Goal: Contribute content: Contribute content

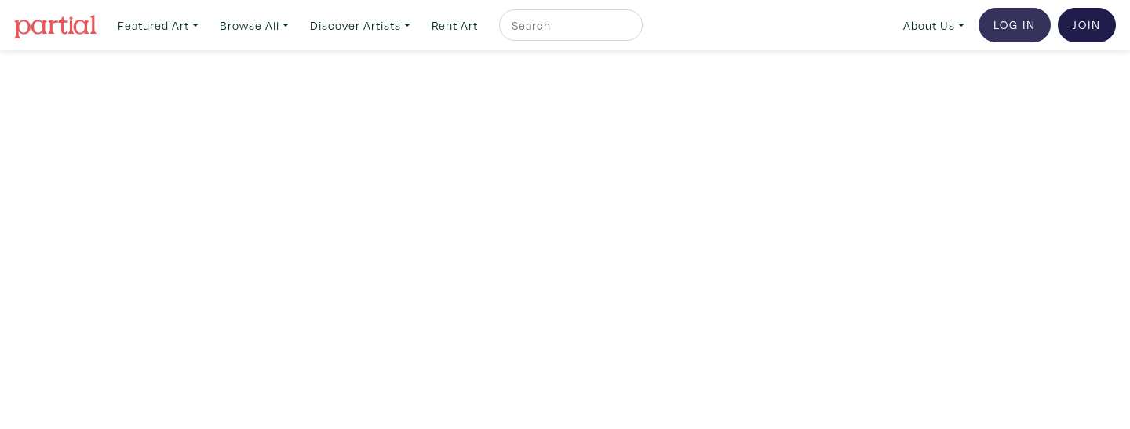
click at [1007, 27] on link "Log In" at bounding box center [1014, 25] width 72 height 35
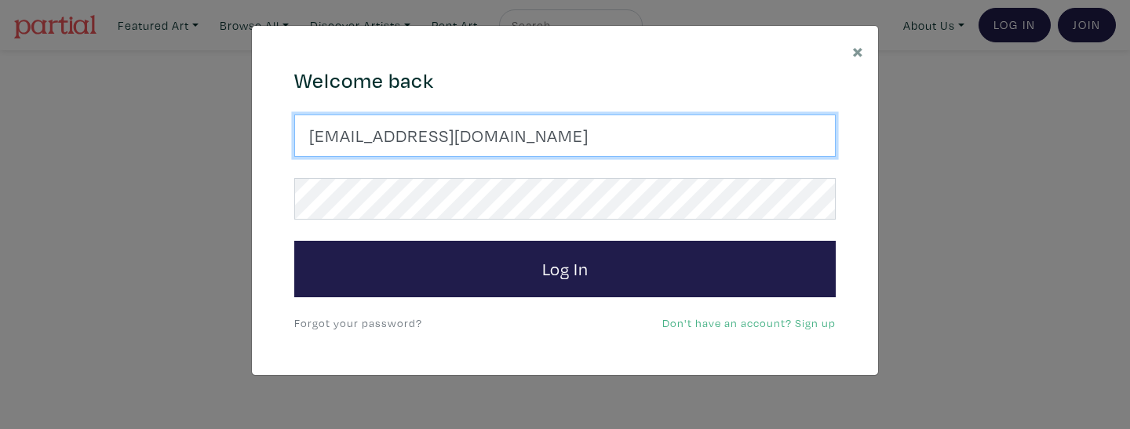
type input "melissapatelart@gmail.com"
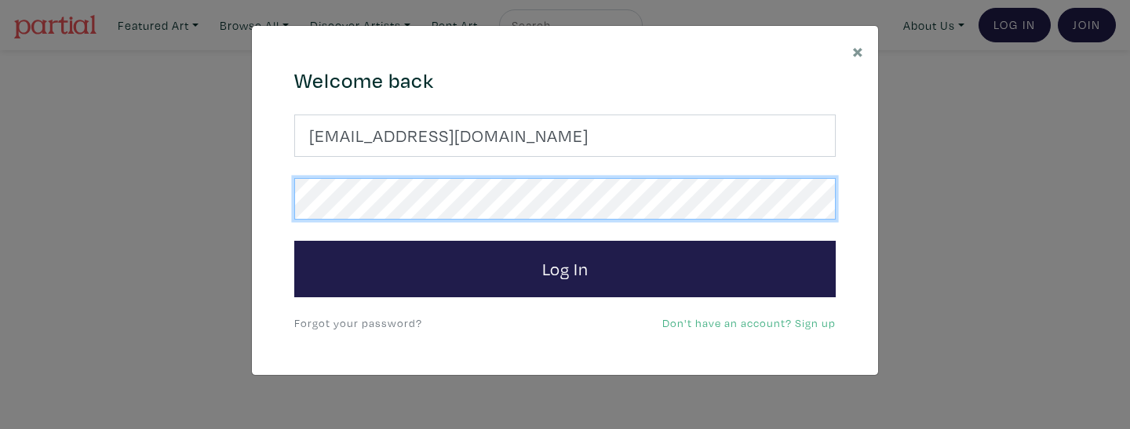
click at [565, 268] on button "Log In" at bounding box center [564, 269] width 541 height 56
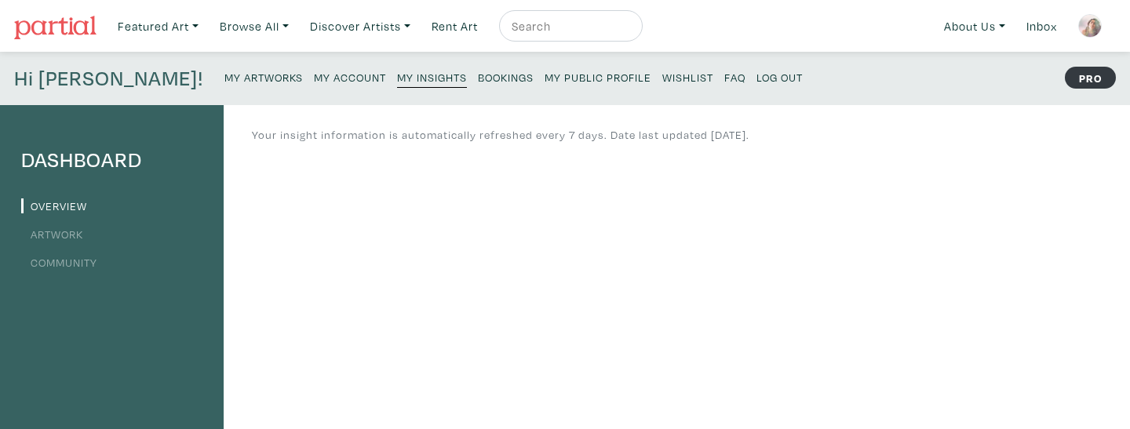
click at [224, 86] on link "My Artworks" at bounding box center [263, 76] width 78 height 21
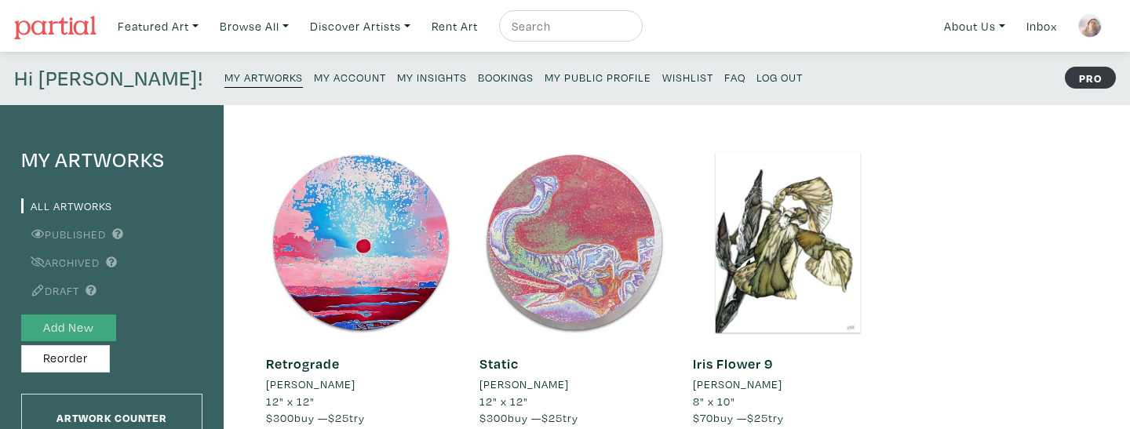
click at [87, 326] on button "Add New" at bounding box center [68, 328] width 95 height 27
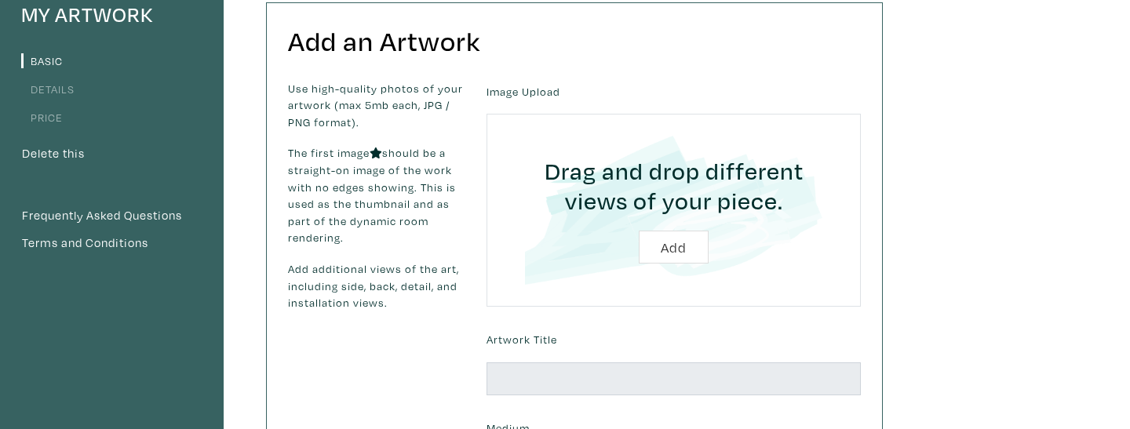
scroll to position [149, 0]
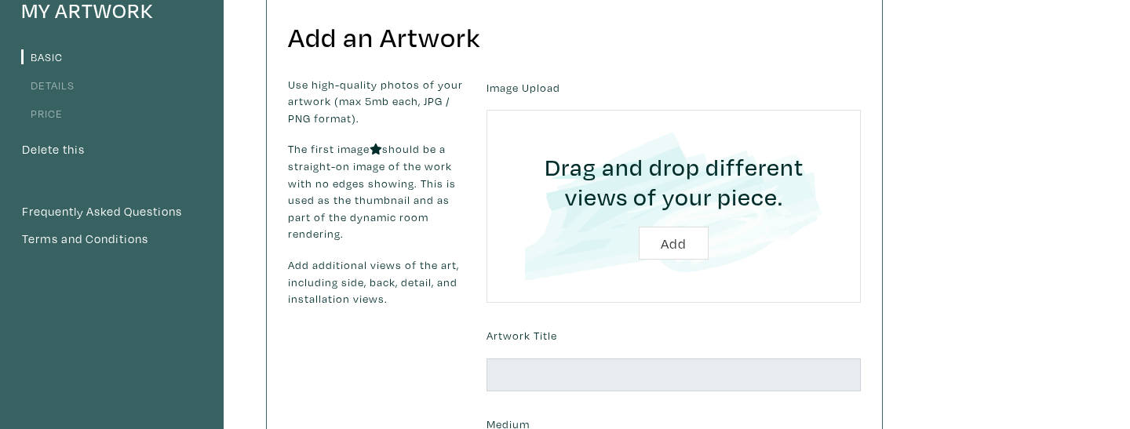
click at [689, 234] on input "file" at bounding box center [673, 206] width 330 height 149
type input "C:\fakepath\Retrograde - image 1.jpg"
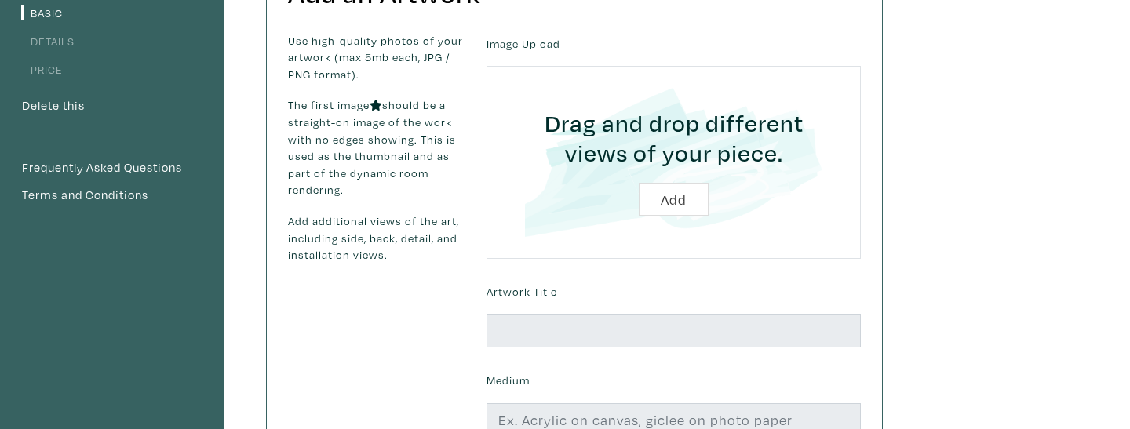
scroll to position [191, 0]
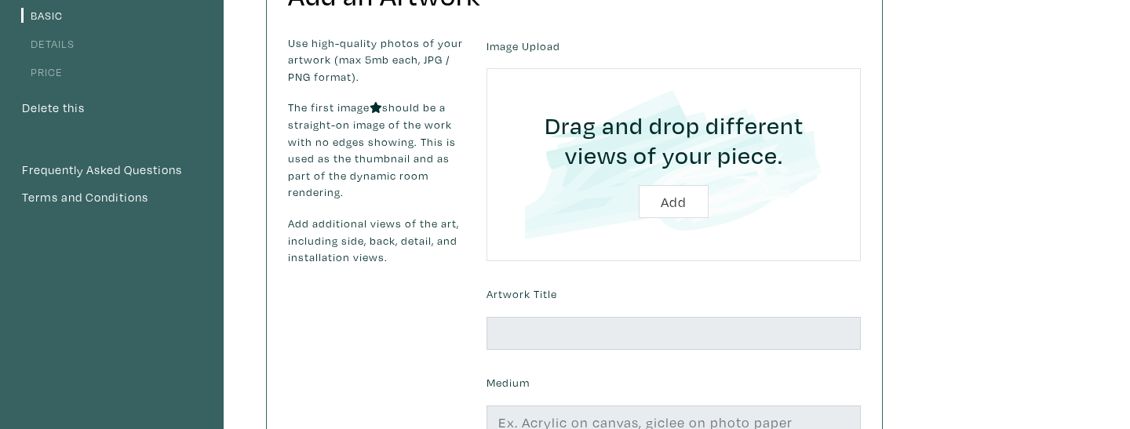
click at [806, 184] on input "file" at bounding box center [673, 164] width 330 height 149
type input "C:\fakepath\painting.jpg"
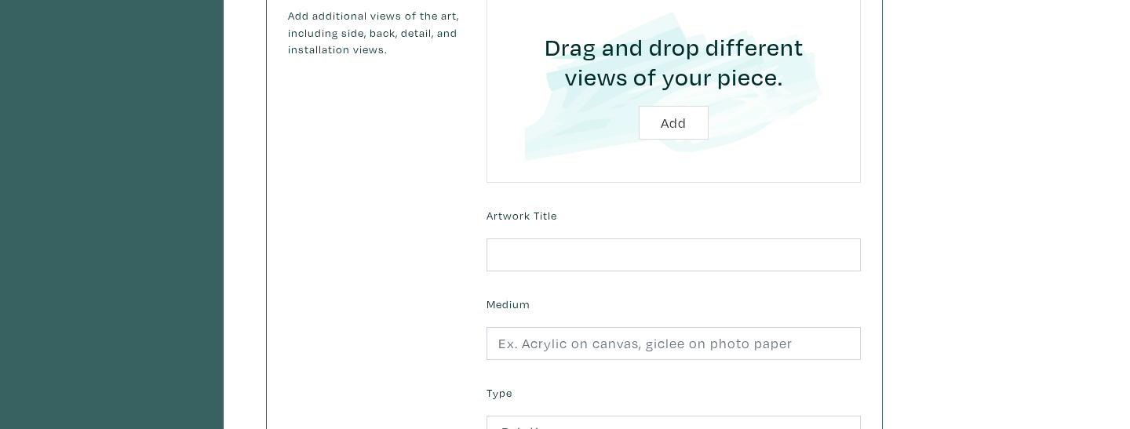
scroll to position [401, 0]
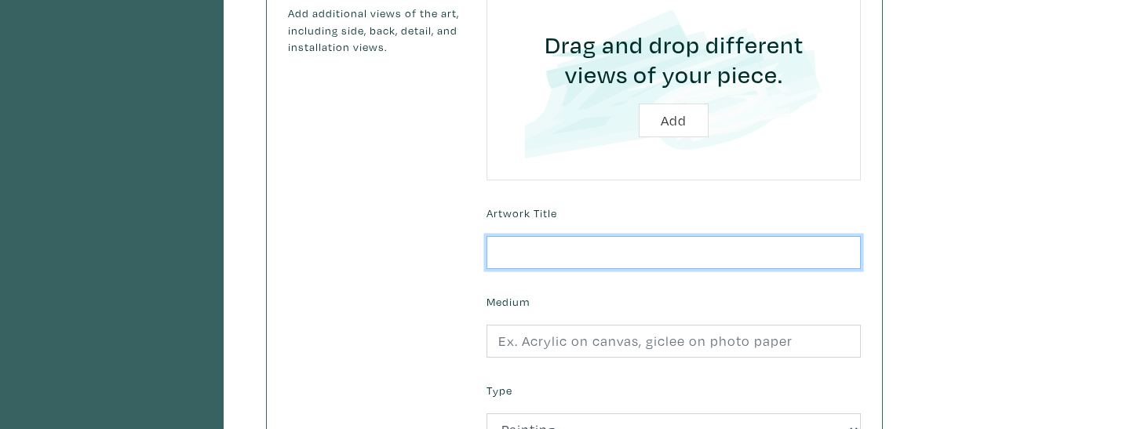
click at [578, 236] on input "text" at bounding box center [673, 253] width 374 height 34
type input "test"
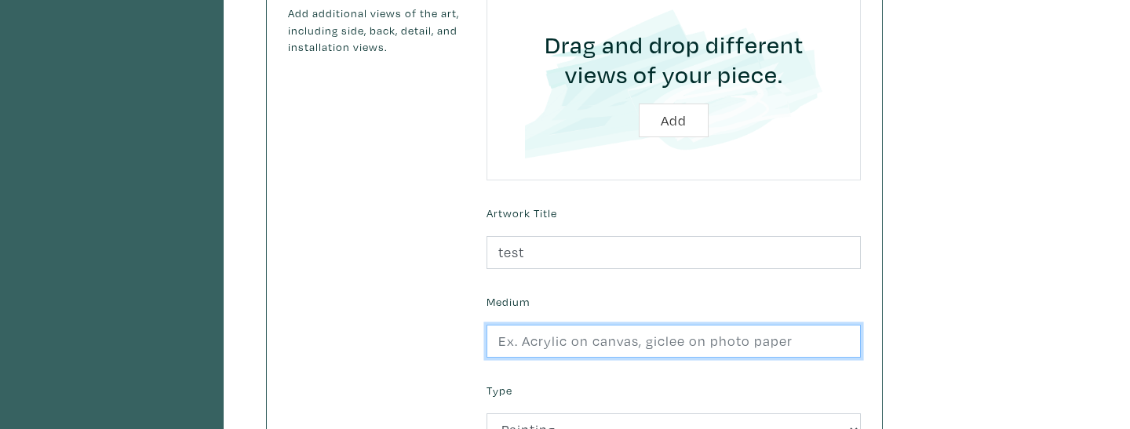
click at [535, 333] on input "text" at bounding box center [673, 342] width 374 height 34
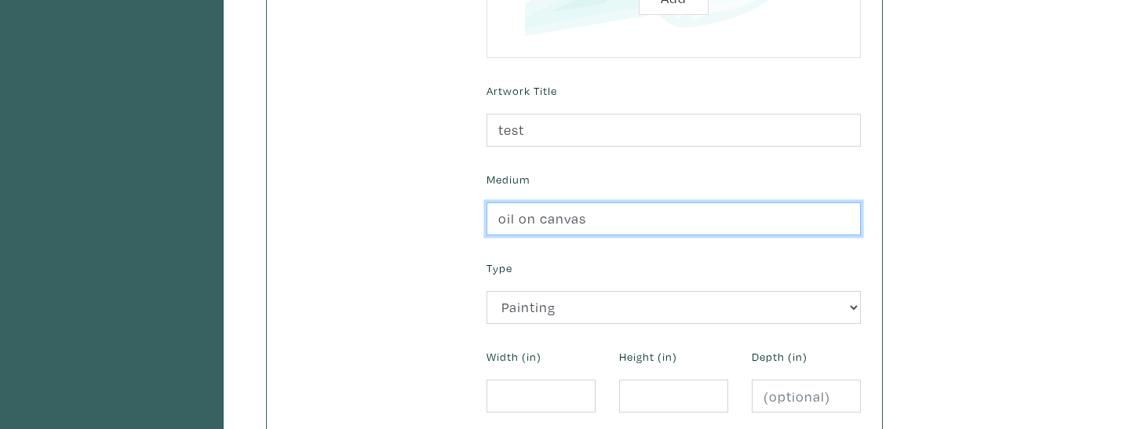
scroll to position [540, 0]
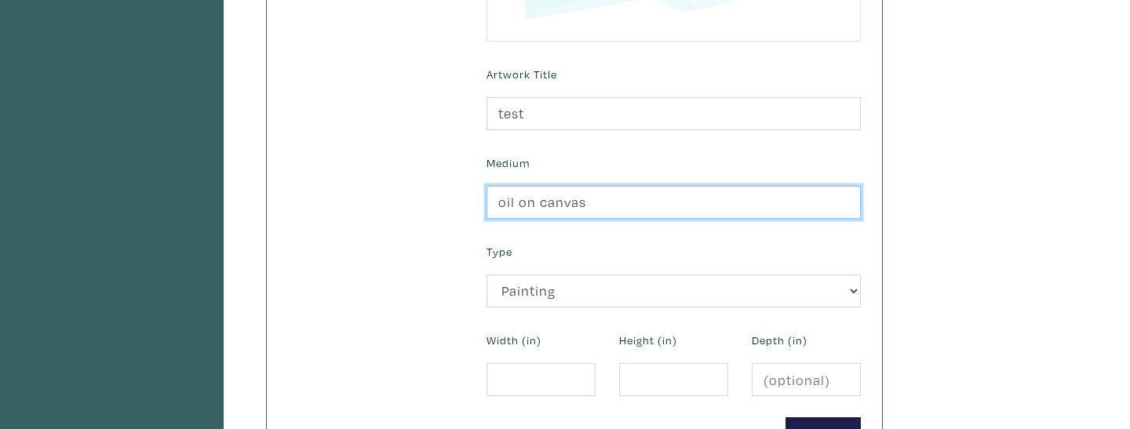
type input "oil on canvas"
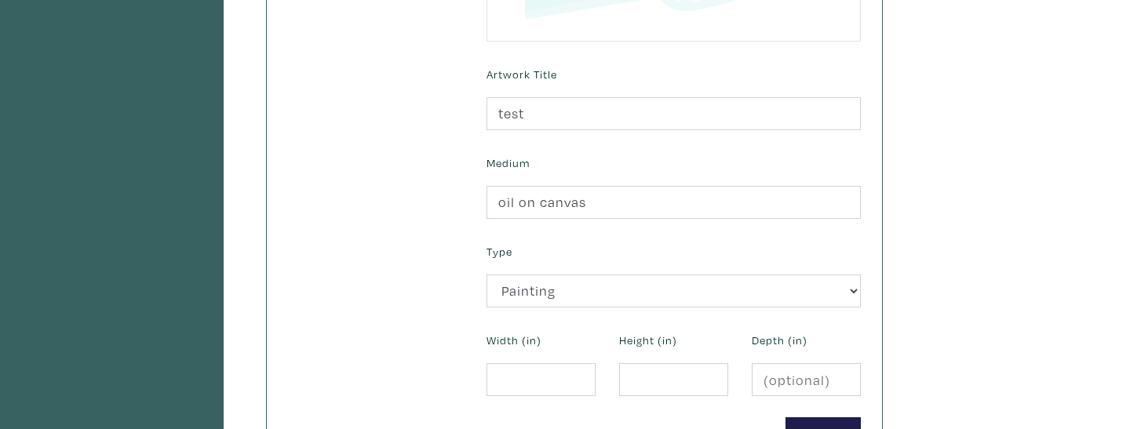
click at [552, 392] on form "Uploaded Images Image Upload Drag and drop different views of your piece. Add A…" at bounding box center [674, 68] width 398 height 766
click at [553, 381] on input "number" at bounding box center [540, 380] width 109 height 34
type input "70"
click at [650, 384] on input "number" at bounding box center [673, 380] width 109 height 34
type input "48"
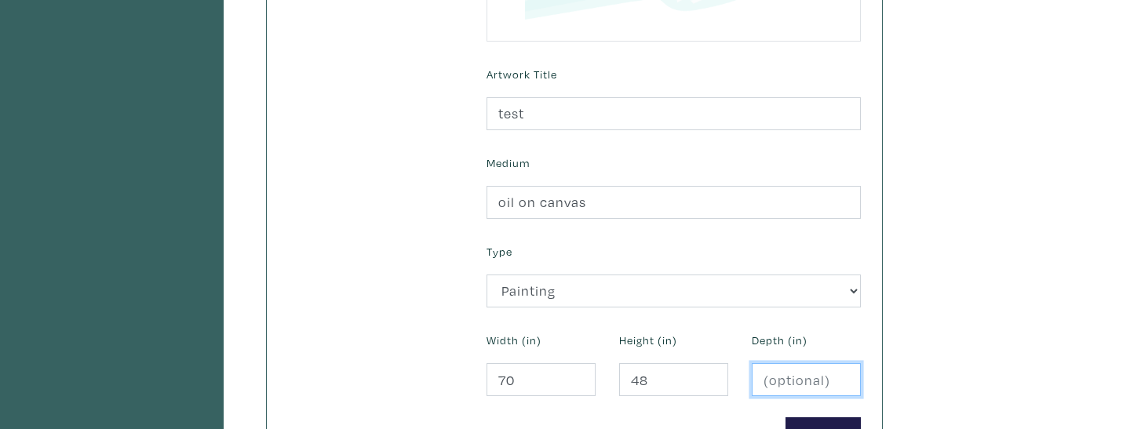
click at [799, 379] on input "number" at bounding box center [806, 380] width 109 height 34
type input "1.5"
click at [963, 329] on div "My Artwork Basic Details Price Delete this Frequently Asked Questions Terms and…" at bounding box center [565, 29] width 1130 height 928
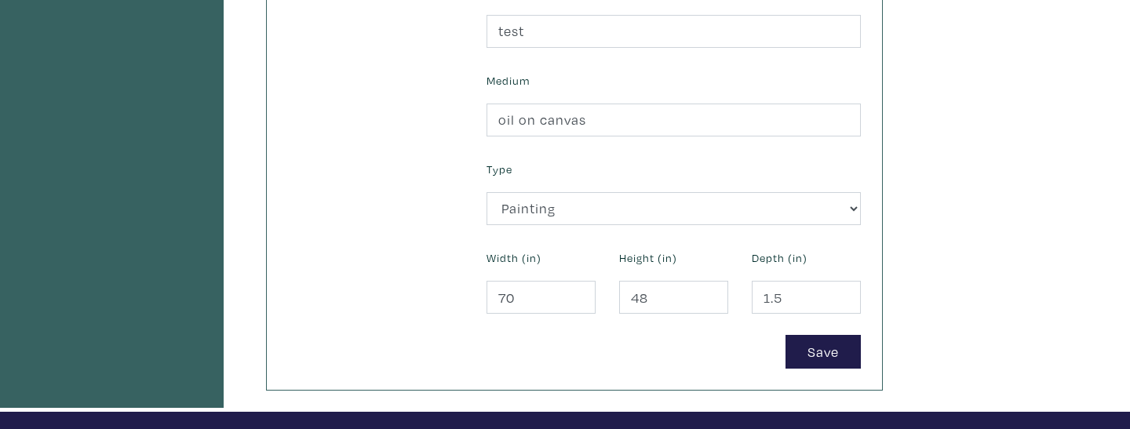
scroll to position [635, 0]
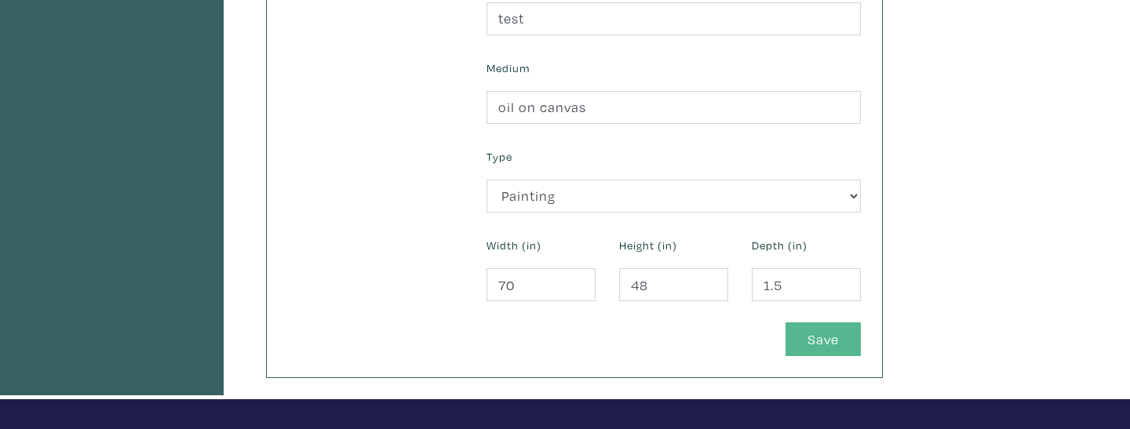
click at [839, 335] on button "Save" at bounding box center [822, 339] width 75 height 34
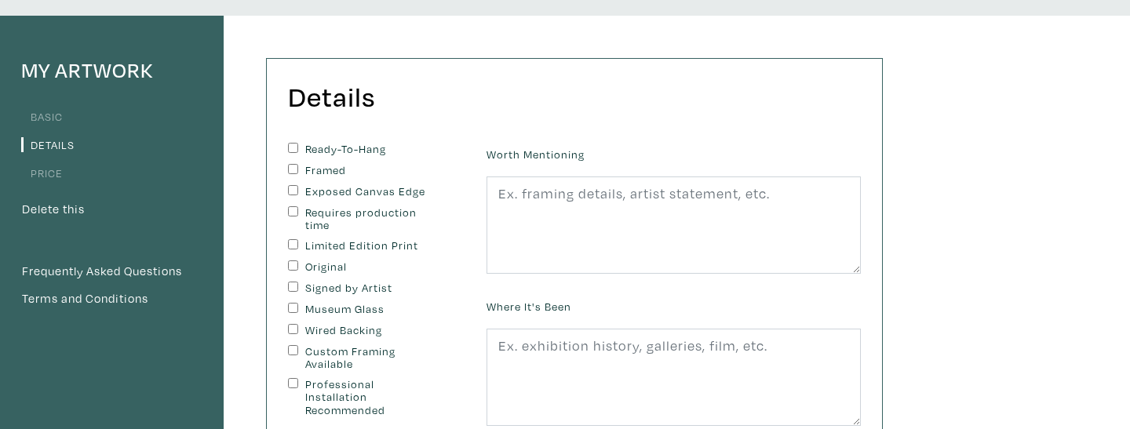
scroll to position [104, 0]
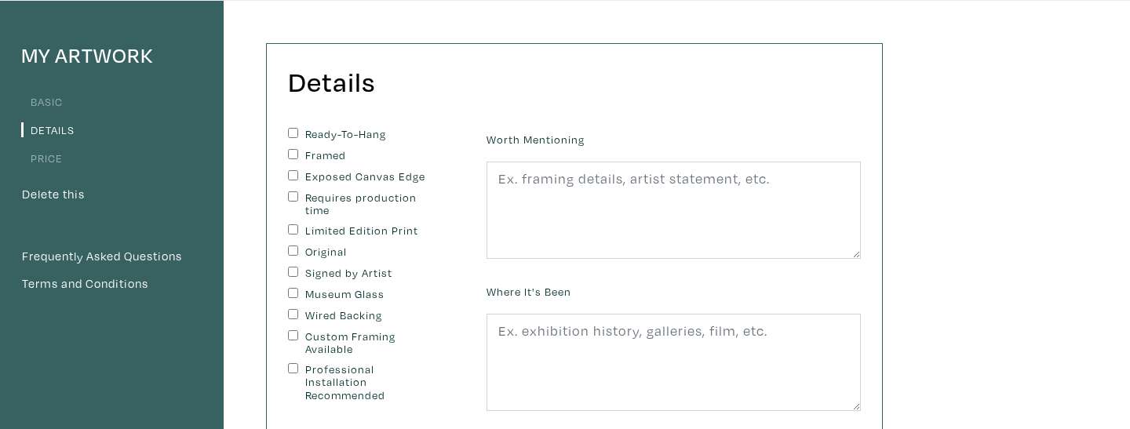
click at [319, 134] on label "Ready-To-Hang" at bounding box center [370, 134] width 131 height 13
click at [298, 134] on input "Ready-To-Hang" at bounding box center [293, 133] width 10 height 10
checkbox input "true"
click at [287, 252] on div "Ready-To-Hang Framed Exposed Canvas Edge Requires production time Limited Editi…" at bounding box center [375, 369] width 198 height 482
click at [295, 253] on input "Original" at bounding box center [293, 251] width 10 height 10
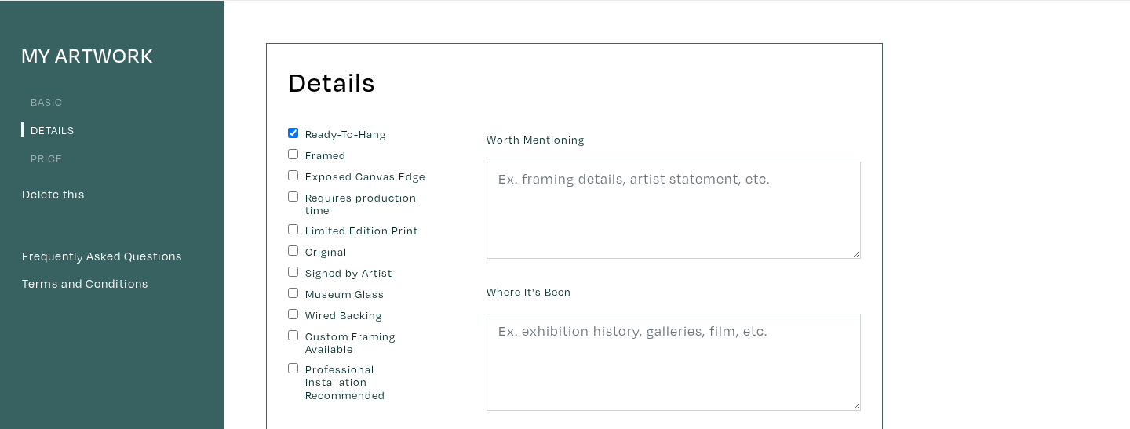
checkbox input "true"
click at [293, 271] on input "Signed by Artist" at bounding box center [293, 272] width 10 height 10
checkbox input "true"
click at [305, 177] on label "Exposed Canvas Edge" at bounding box center [370, 176] width 131 height 13
click at [298, 177] on input "Exposed Canvas Edge" at bounding box center [293, 175] width 10 height 10
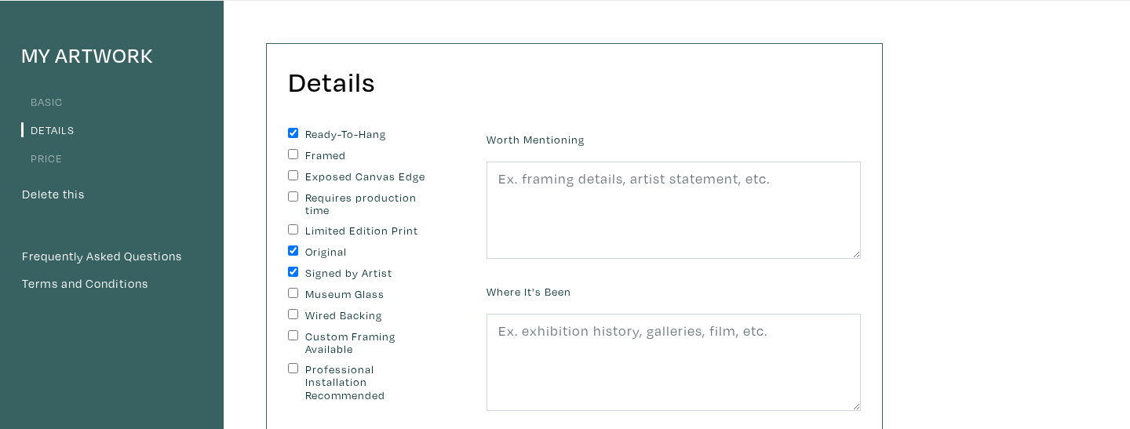
checkbox input "true"
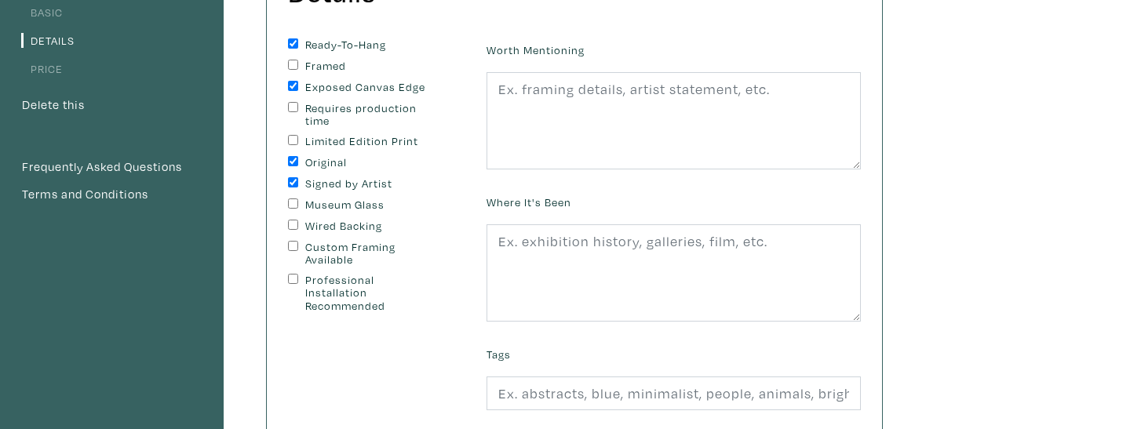
scroll to position [193, 0]
click at [300, 224] on div "Wired Backing" at bounding box center [375, 227] width 175 height 14
click at [293, 227] on input "Wired Backing" at bounding box center [293, 225] width 10 height 10
checkbox input "true"
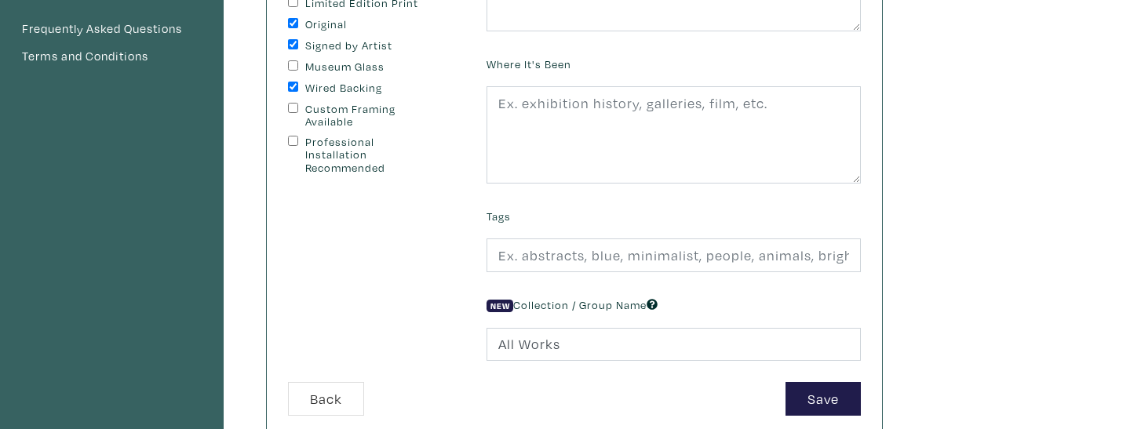
scroll to position [361, 0]
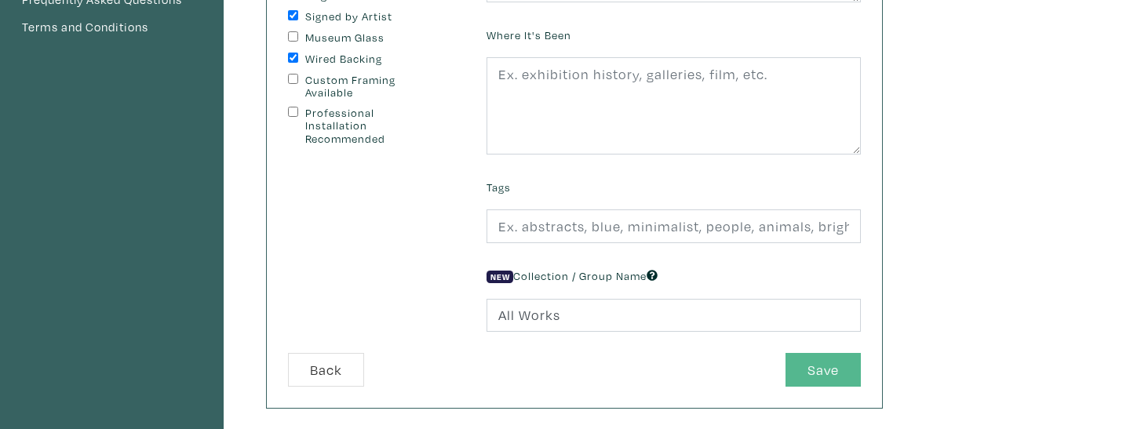
click at [827, 368] on button "Save" at bounding box center [822, 370] width 75 height 34
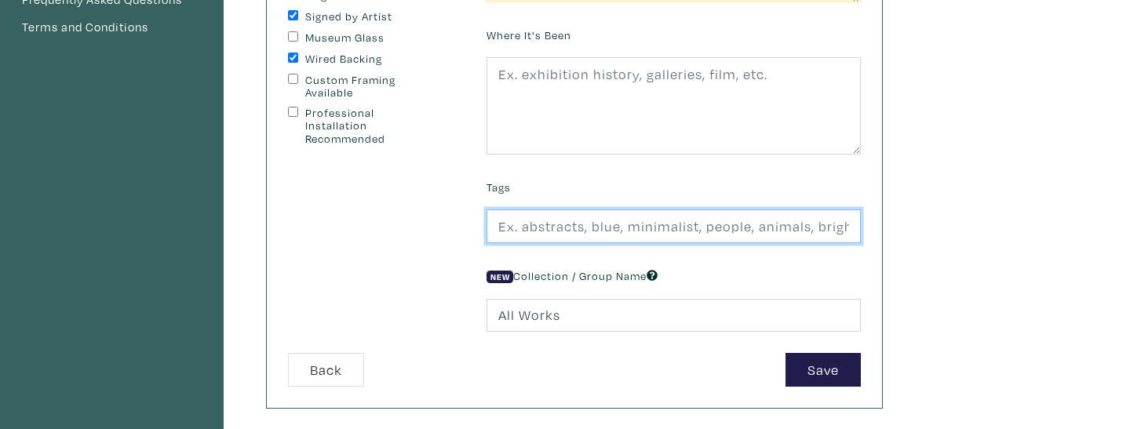
click at [671, 221] on input "text" at bounding box center [673, 226] width 374 height 34
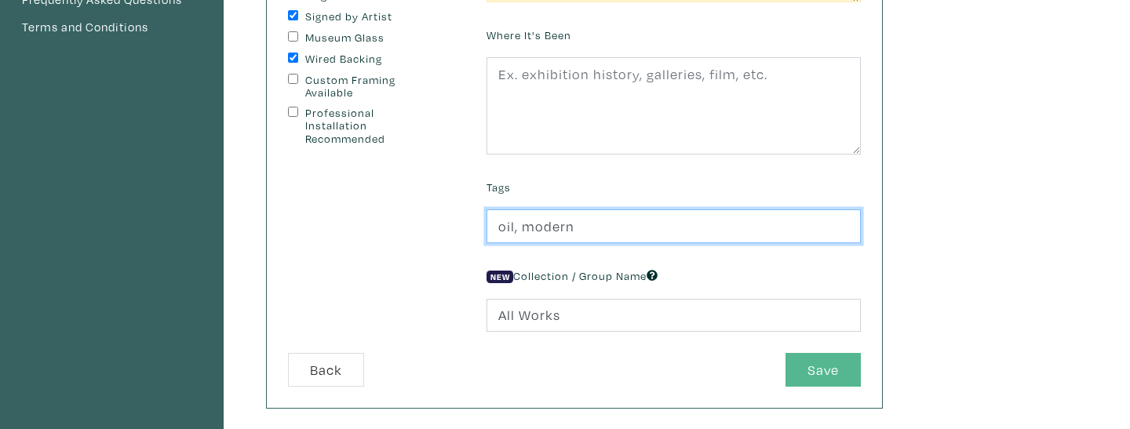
type input "oil, modern"
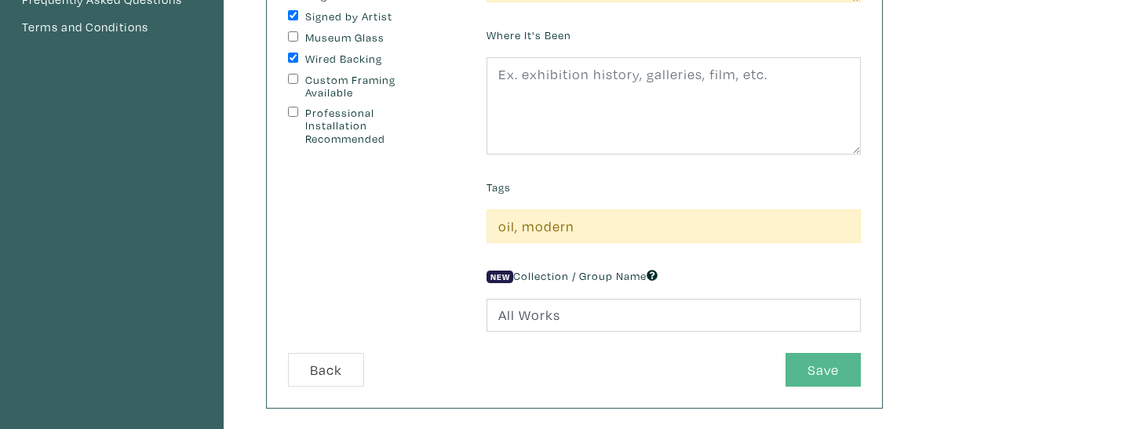
click at [836, 368] on button "Save" at bounding box center [822, 370] width 75 height 34
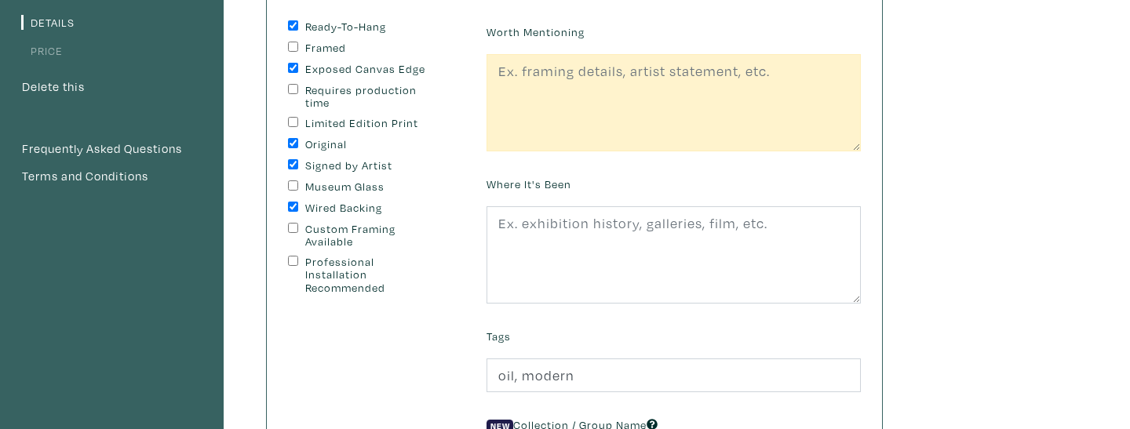
scroll to position [212, 0]
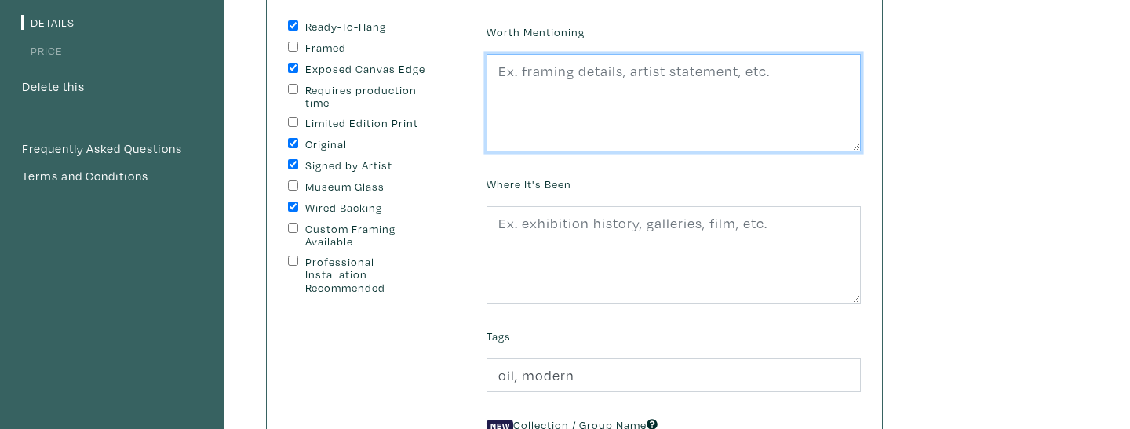
click at [779, 107] on textarea at bounding box center [673, 102] width 374 height 97
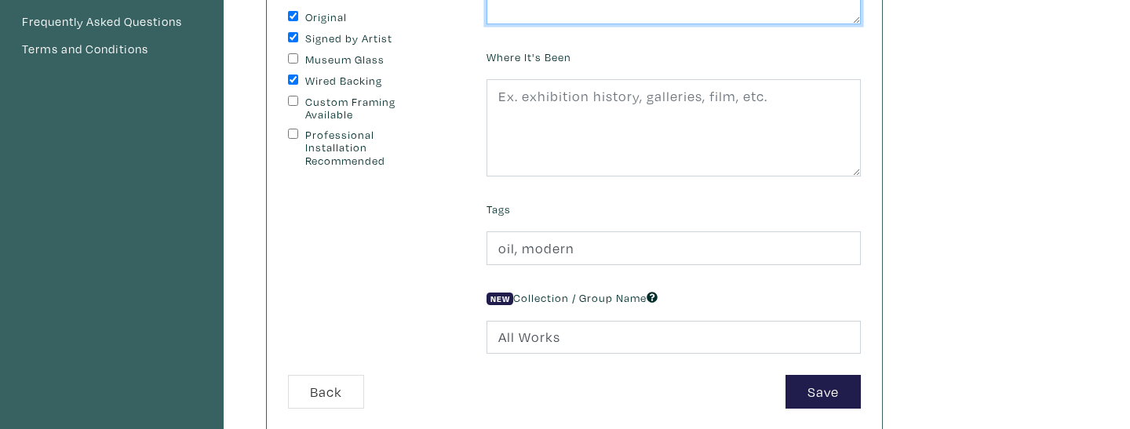
scroll to position [349, 0]
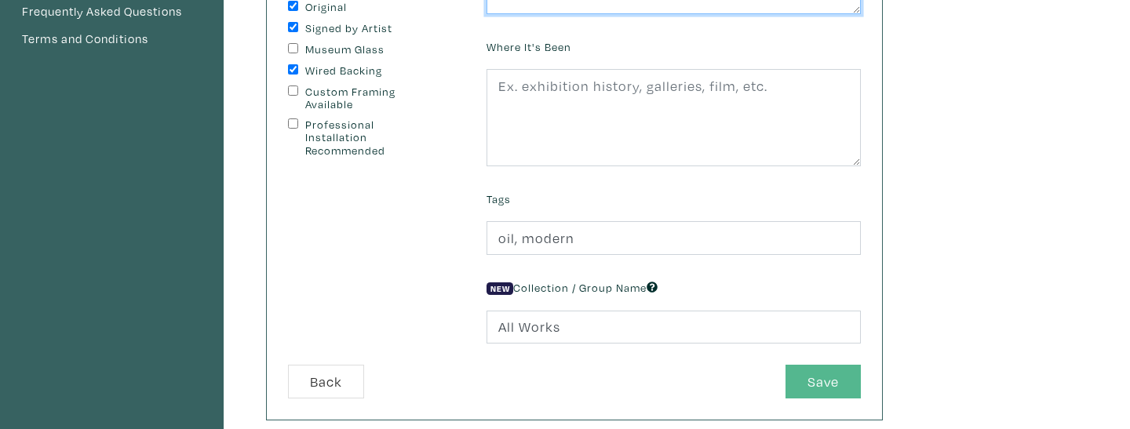
type textarea "oil paint on canvas, 70 x 48 in."
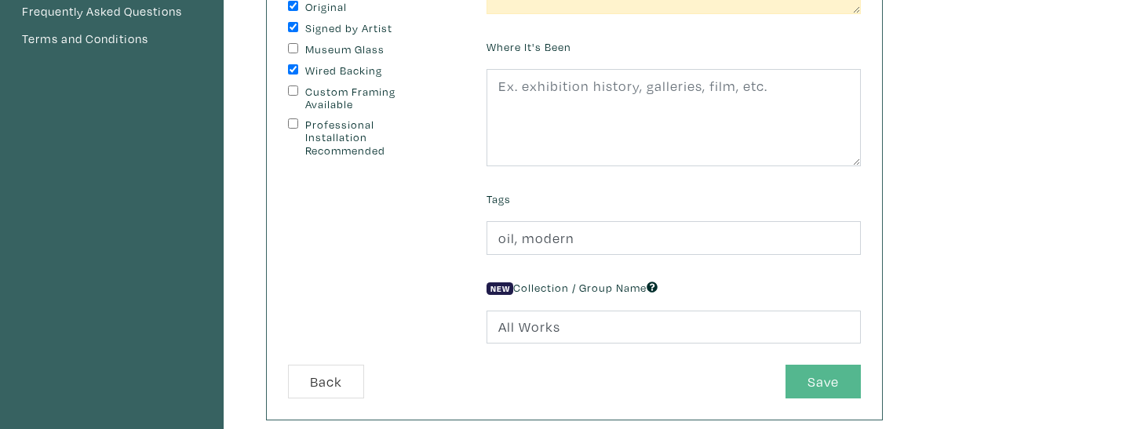
click at [838, 377] on button "Save" at bounding box center [822, 382] width 75 height 34
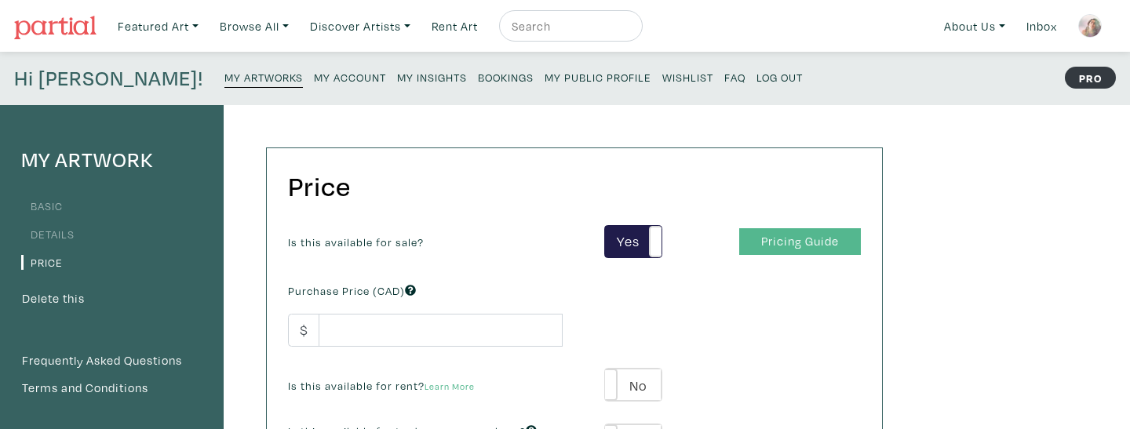
click at [766, 246] on link "Pricing Guide" at bounding box center [800, 241] width 122 height 27
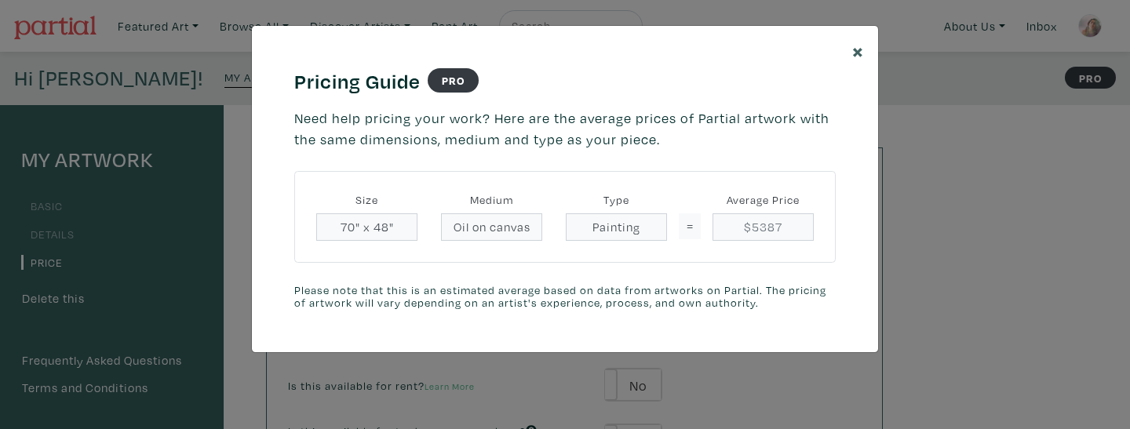
click at [855, 49] on span "×" at bounding box center [858, 50] width 12 height 27
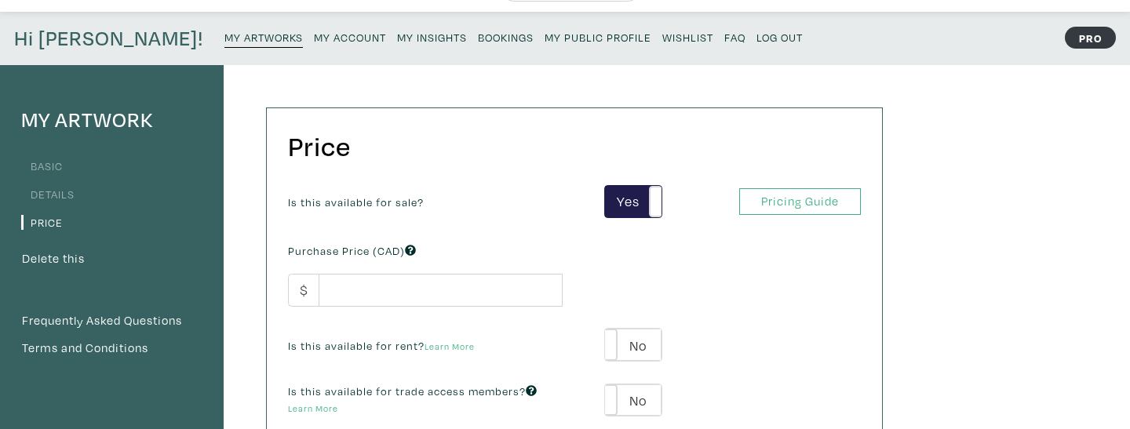
scroll to position [55, 0]
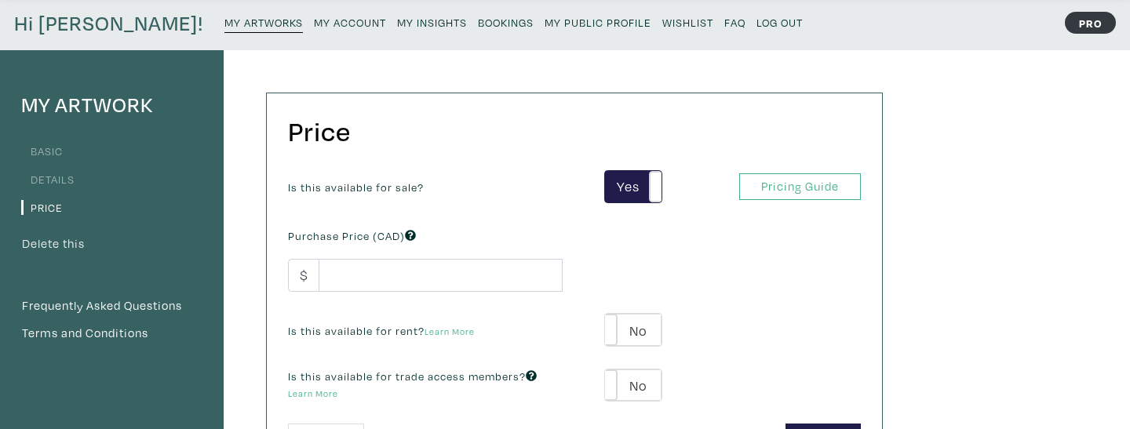
click at [64, 247] on button "Delete this" at bounding box center [53, 244] width 64 height 20
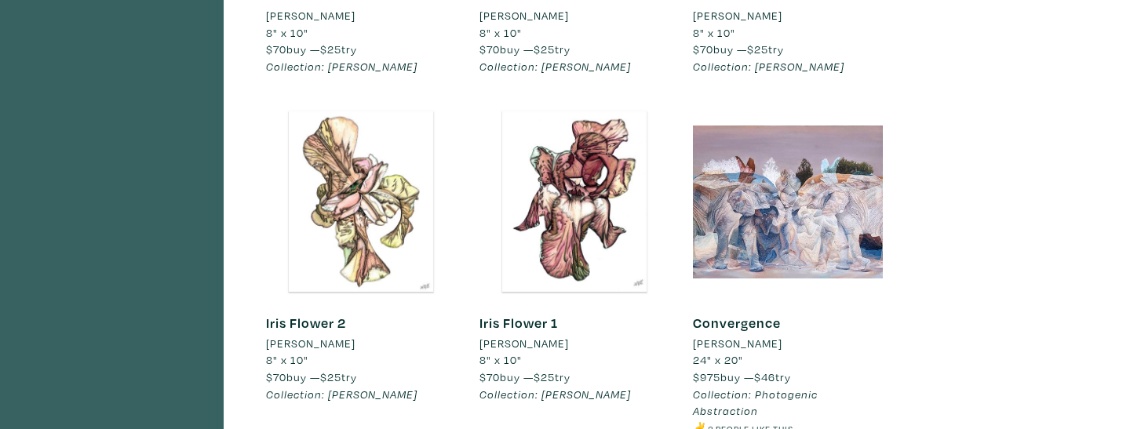
scroll to position [163, 0]
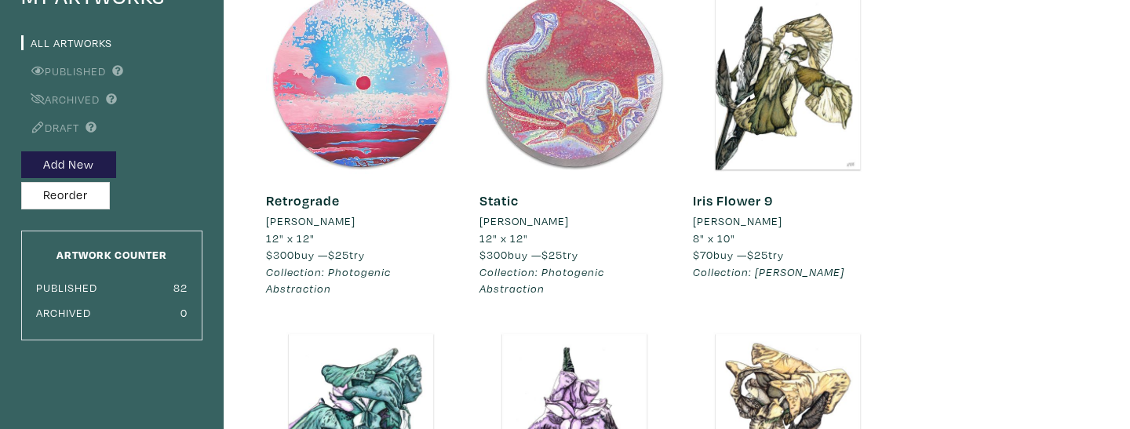
click at [362, 107] on div at bounding box center [361, 79] width 190 height 190
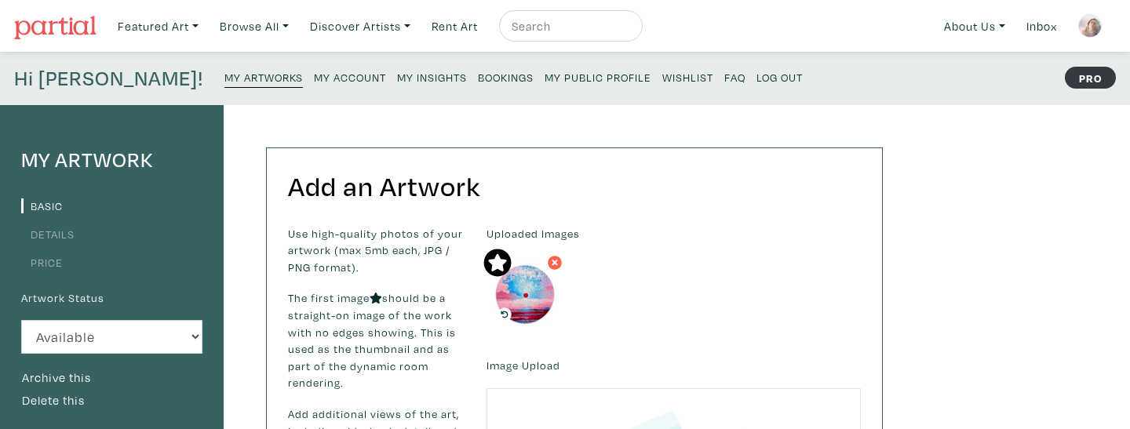
click at [45, 255] on link "Price" at bounding box center [42, 262] width 42 height 15
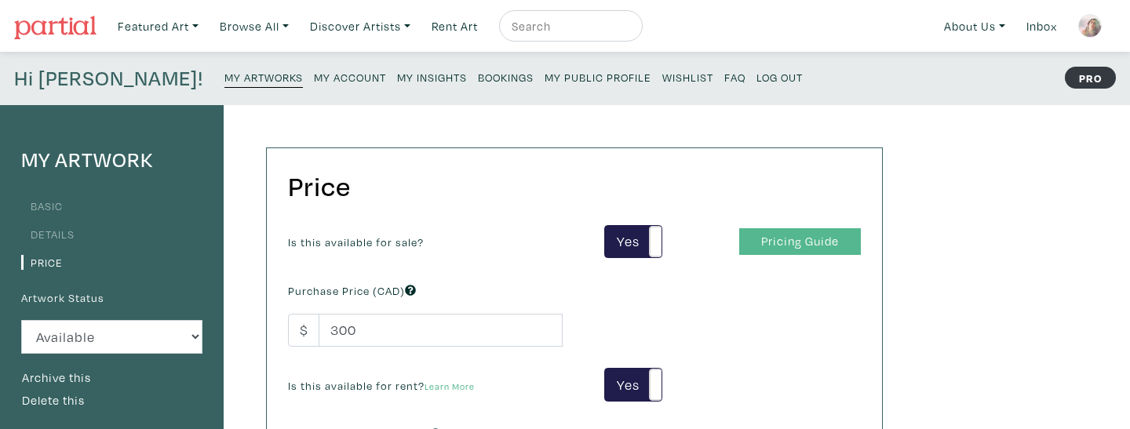
click at [808, 244] on link "Pricing Guide" at bounding box center [800, 241] width 122 height 27
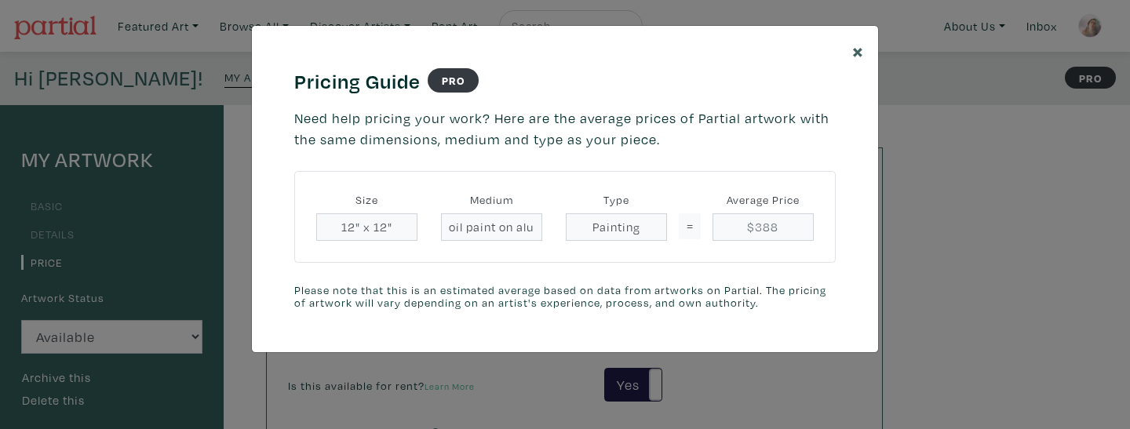
click at [861, 46] on span "×" at bounding box center [858, 50] width 12 height 27
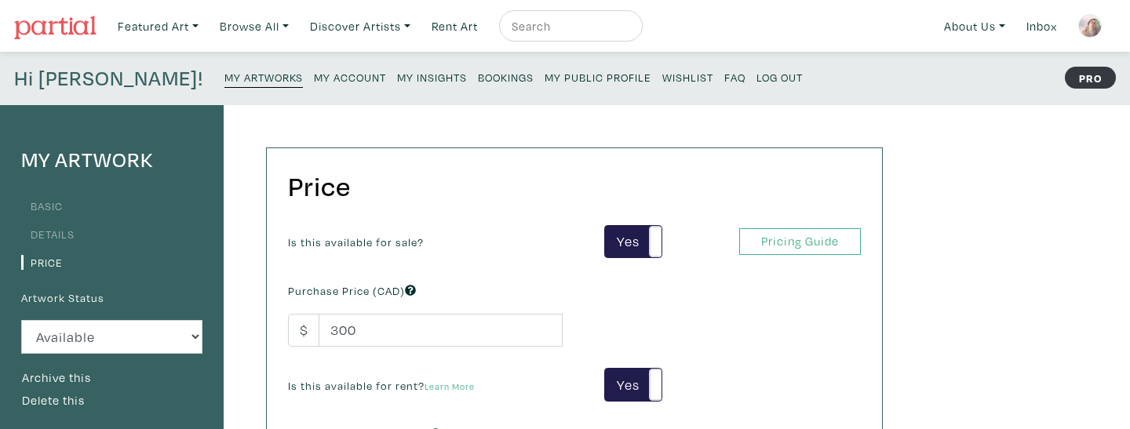
click at [224, 76] on small "My Artworks" at bounding box center [263, 77] width 78 height 15
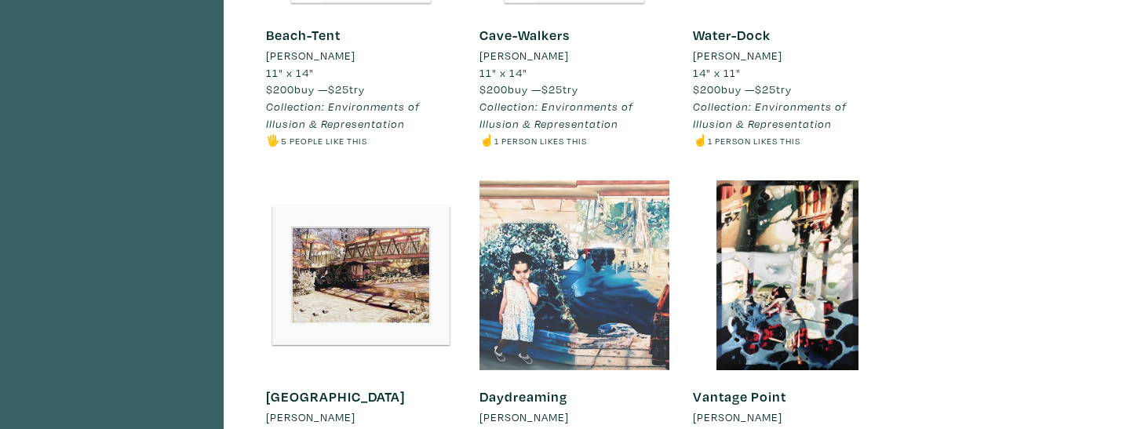
scroll to position [4562, 0]
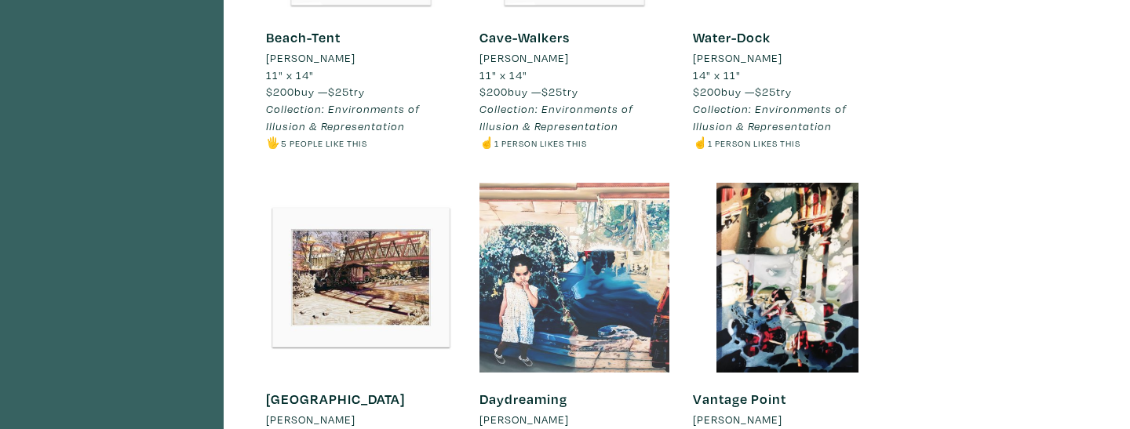
click at [575, 250] on div at bounding box center [574, 278] width 190 height 190
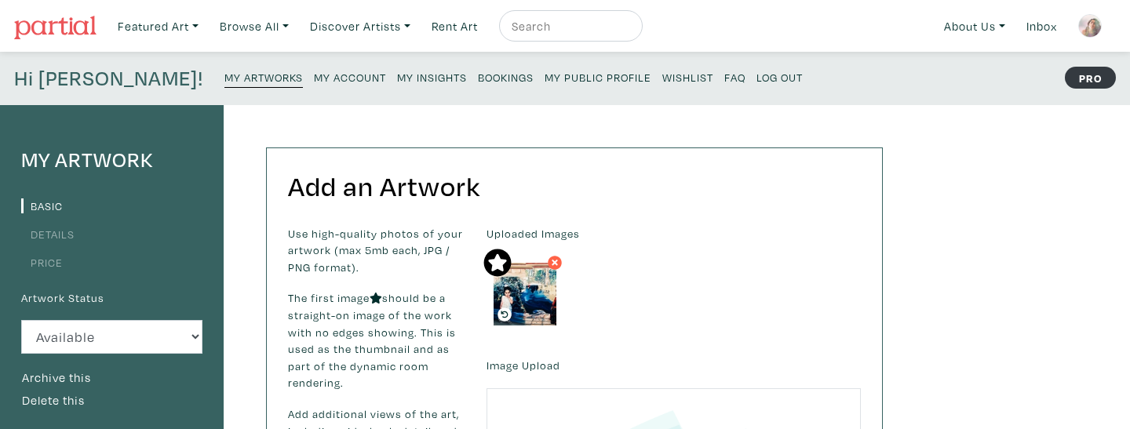
click at [44, 263] on link "Price" at bounding box center [42, 262] width 42 height 15
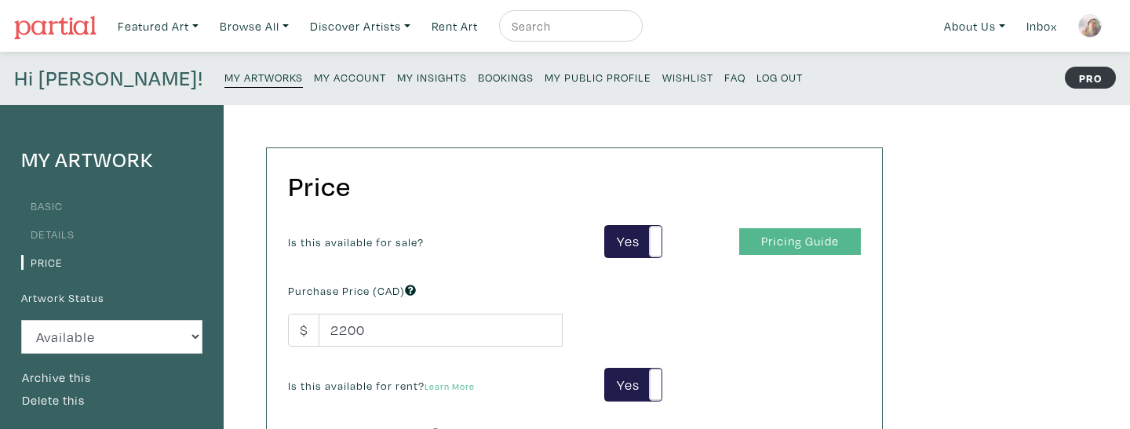
click at [836, 246] on link "Pricing Guide" at bounding box center [800, 241] width 122 height 27
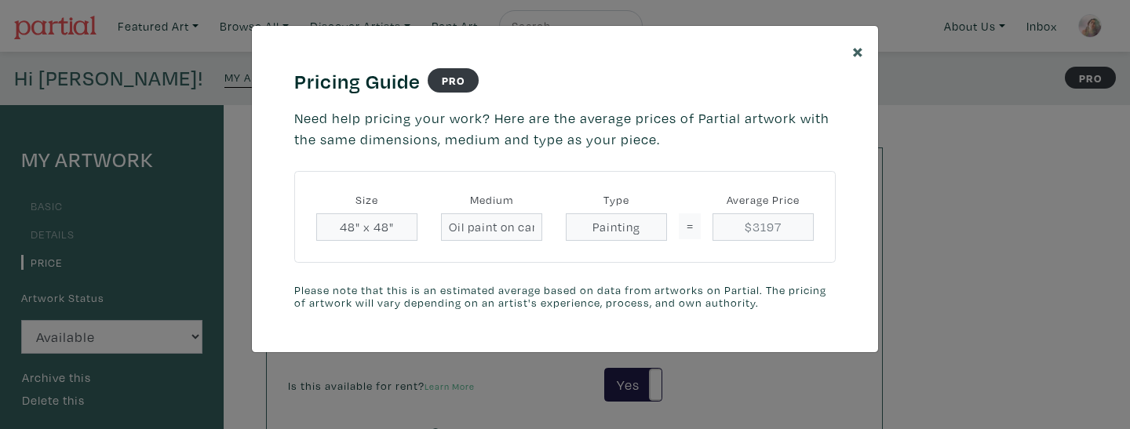
click at [858, 56] on span "×" at bounding box center [858, 50] width 12 height 27
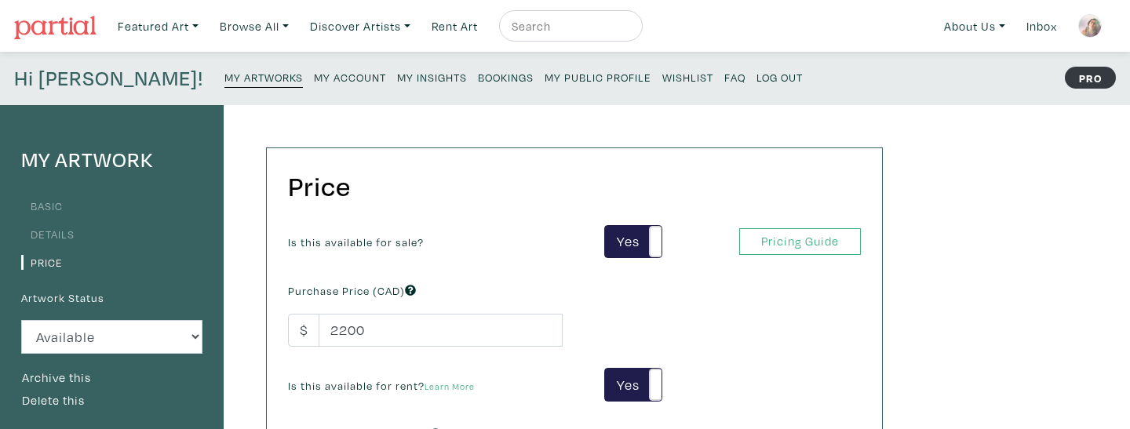
scroll to position [8, 0]
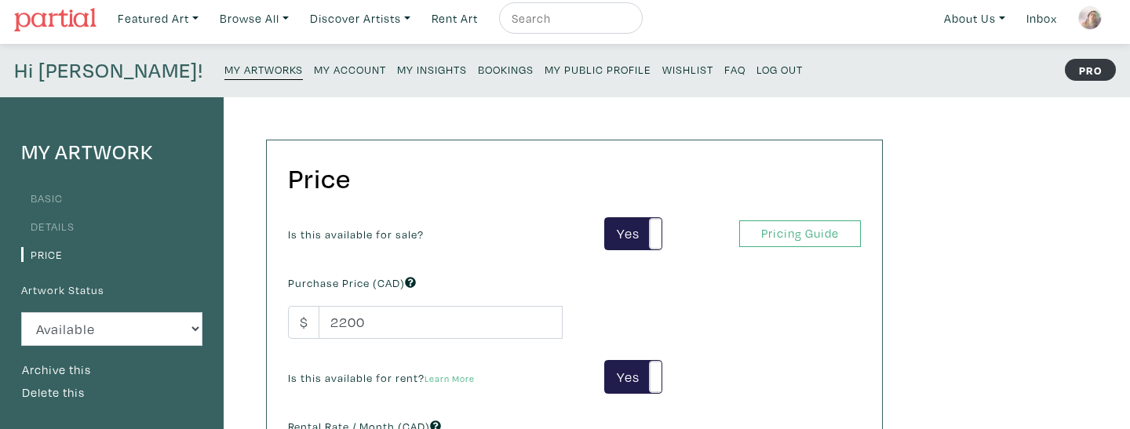
click at [224, 75] on link "My Artworks" at bounding box center [263, 69] width 78 height 22
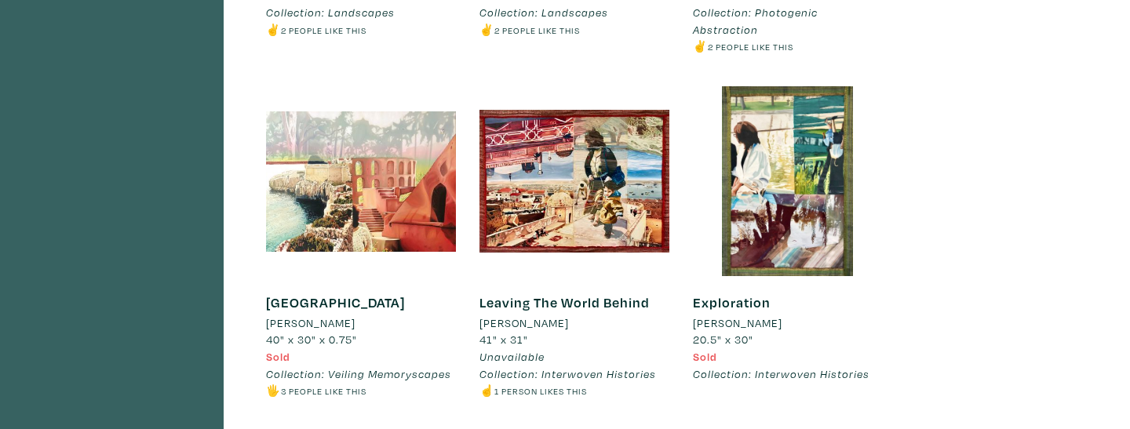
scroll to position [8870, 0]
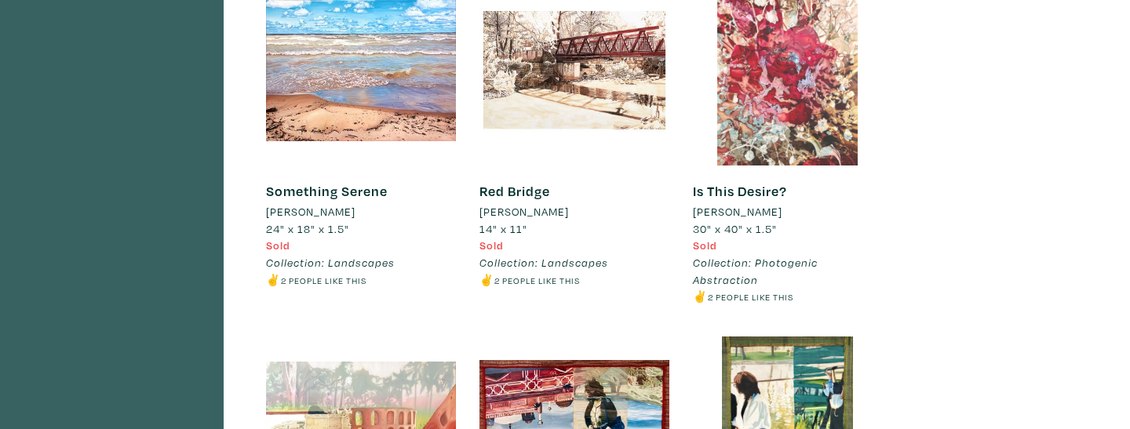
click at [797, 78] on div at bounding box center [788, 71] width 190 height 190
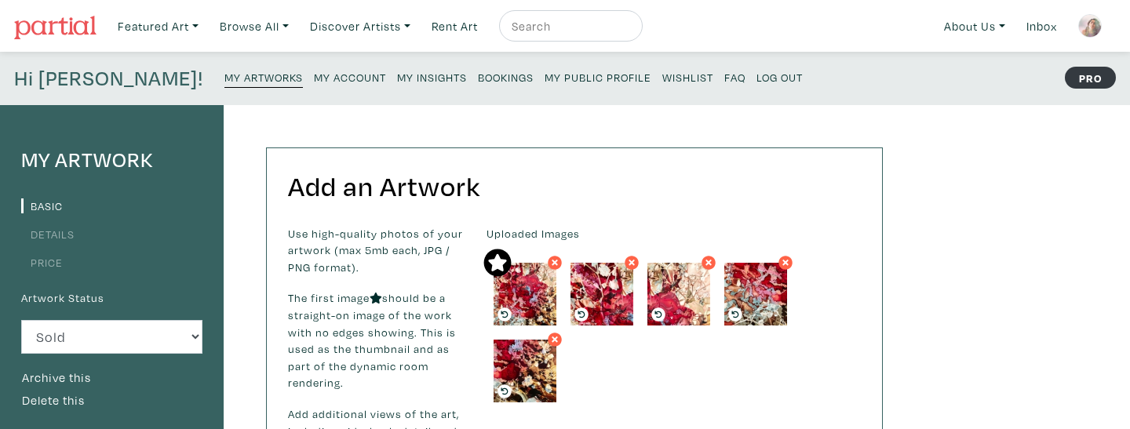
click at [47, 260] on link "Price" at bounding box center [42, 262] width 42 height 15
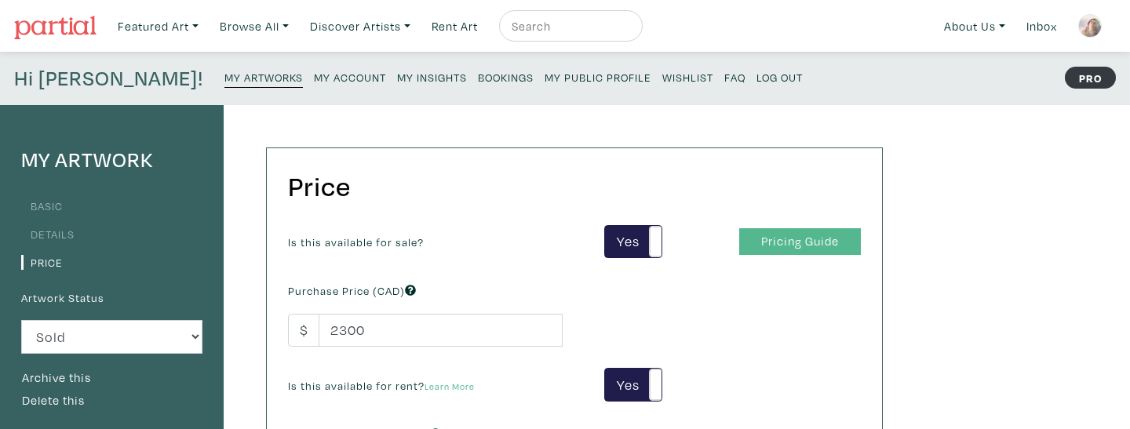
click at [781, 241] on link "Pricing Guide" at bounding box center [800, 241] width 122 height 27
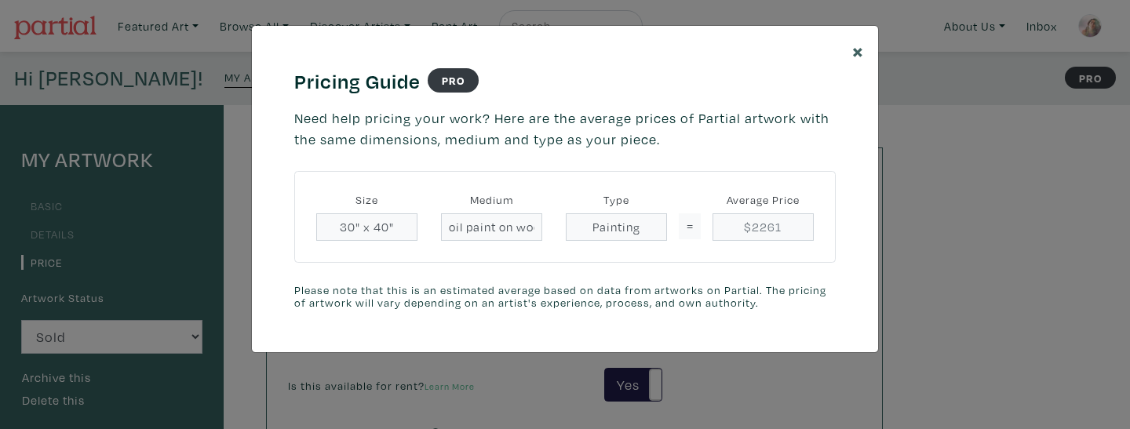
click at [859, 49] on span "×" at bounding box center [858, 50] width 12 height 27
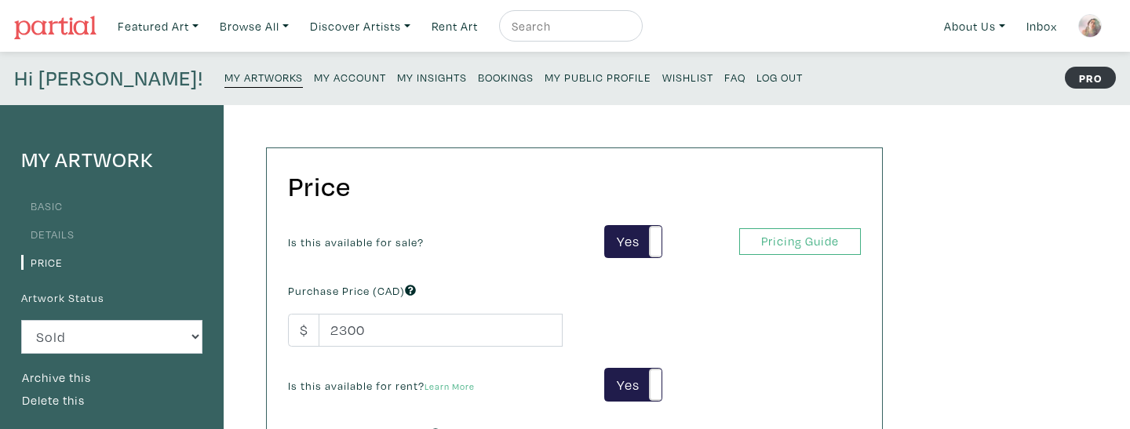
click at [224, 72] on small "My Artworks" at bounding box center [263, 77] width 78 height 15
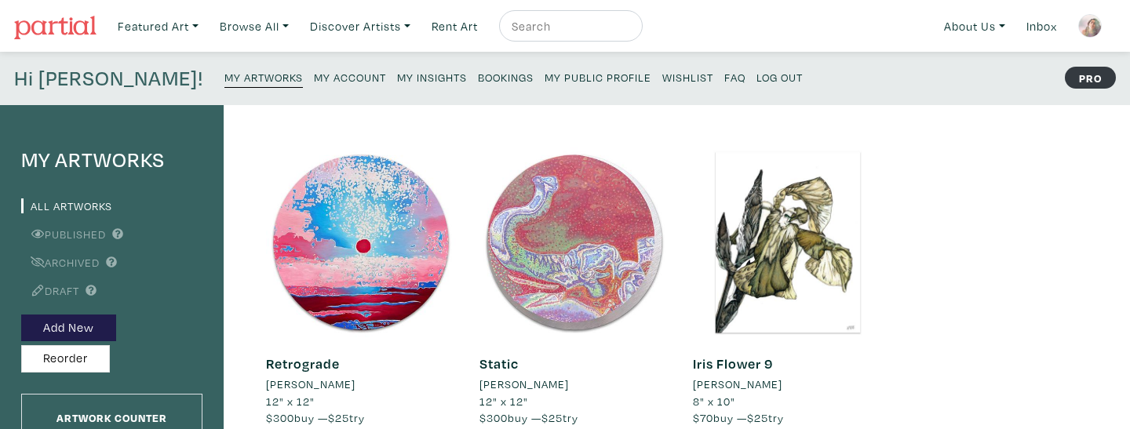
click at [544, 72] on small "My Public Profile" at bounding box center [597, 77] width 107 height 15
